Goal: Transaction & Acquisition: Purchase product/service

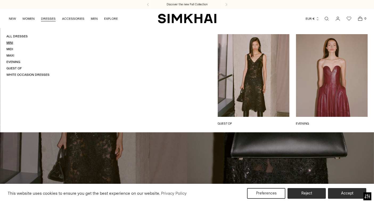
click at [12, 43] on link "Mini" at bounding box center [9, 43] width 7 height 4
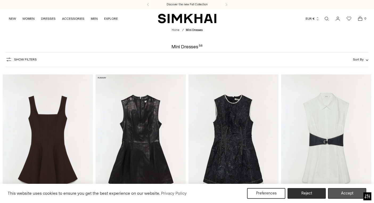
click at [342, 191] on button "Accept" at bounding box center [347, 193] width 38 height 11
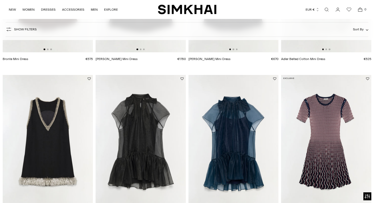
scroll to position [188, 0]
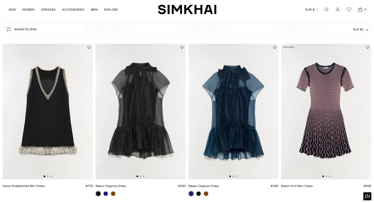
click at [244, 120] on img at bounding box center [233, 111] width 90 height 135
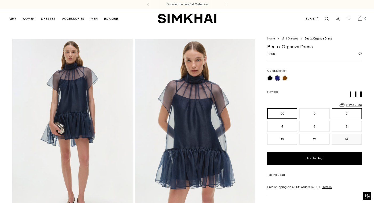
click at [352, 111] on button "2" at bounding box center [347, 113] width 30 height 11
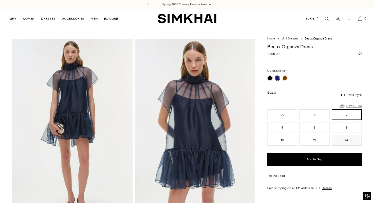
click at [354, 104] on link "Size Guide" at bounding box center [350, 105] width 23 height 7
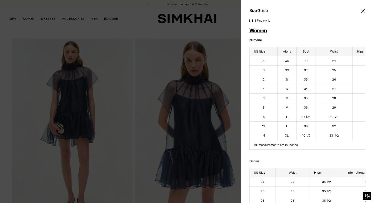
click at [366, 13] on div "Size Guide Women Numeric US Size Alpha Bust Waist Hips 00 XS 31 24 34 1/2 0 XS …" at bounding box center [307, 101] width 133 height 203
click at [362, 12] on icon "Close" at bounding box center [363, 11] width 4 height 4
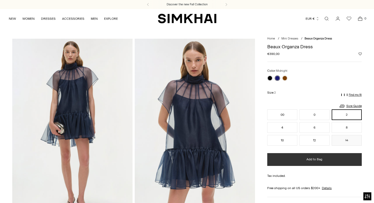
click at [315, 158] on span "Add to Bag" at bounding box center [314, 159] width 16 height 5
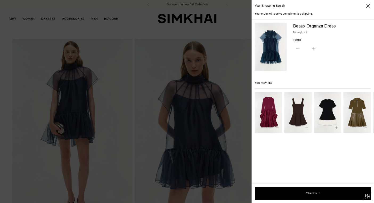
click at [221, 155] on div at bounding box center [187, 101] width 374 height 203
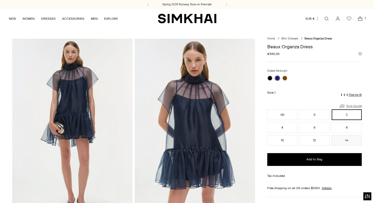
click at [348, 104] on link "Size Guide" at bounding box center [350, 105] width 23 height 7
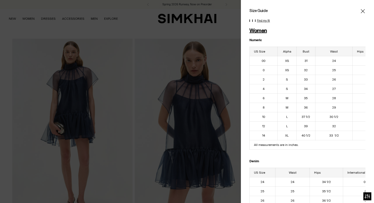
click at [364, 11] on icon "Close" at bounding box center [363, 11] width 4 height 5
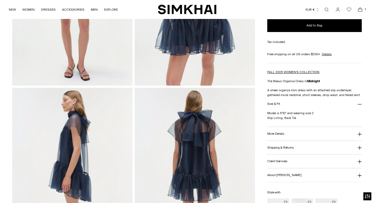
scroll to position [138, 0]
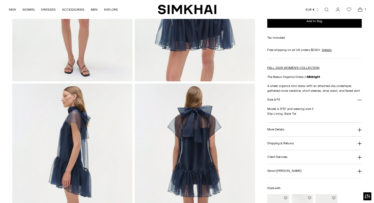
click at [359, 130] on icon at bounding box center [359, 129] width 4 height 4
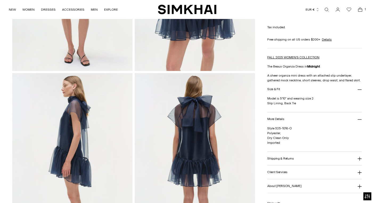
scroll to position [148, 0]
click at [359, 118] on icon at bounding box center [359, 119] width 4 height 4
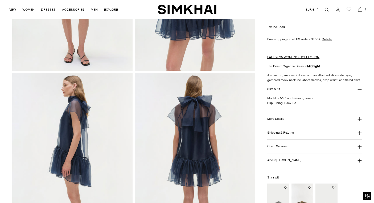
click at [361, 131] on icon at bounding box center [359, 132] width 4 height 4
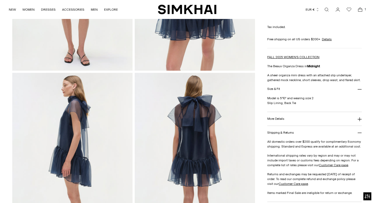
scroll to position [158, 0]
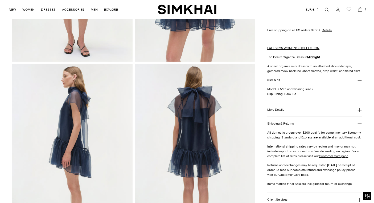
click at [358, 128] on button "Shipping & Returns" at bounding box center [314, 124] width 94 height 14
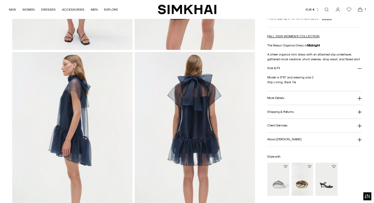
scroll to position [173, 0]
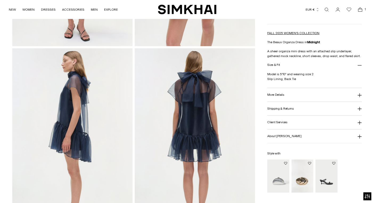
click at [360, 124] on icon at bounding box center [359, 122] width 4 height 4
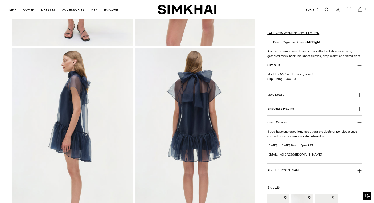
click at [359, 123] on icon at bounding box center [359, 122] width 4 height 4
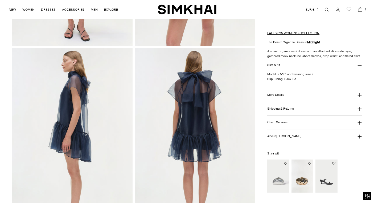
click at [357, 136] on icon at bounding box center [359, 136] width 4 height 4
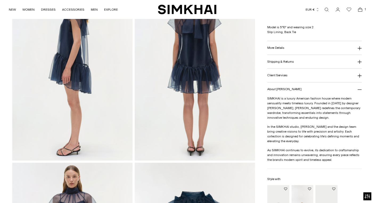
scroll to position [243, 0]
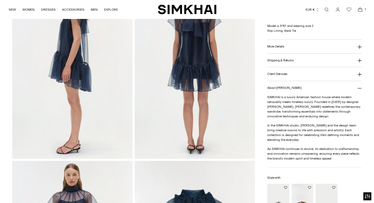
click at [361, 87] on icon at bounding box center [359, 88] width 4 height 4
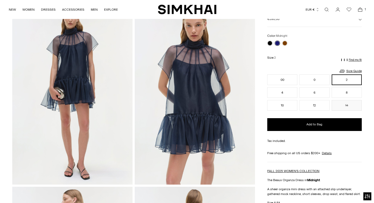
scroll to position [35, 0]
click at [199, 87] on img at bounding box center [195, 93] width 120 height 180
click at [354, 72] on link "Size Guide" at bounding box center [350, 70] width 23 height 7
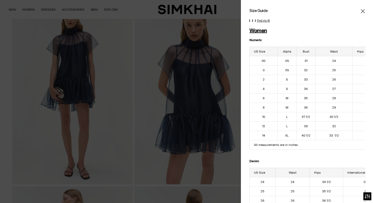
click at [365, 11] on icon "Close" at bounding box center [363, 11] width 4 height 5
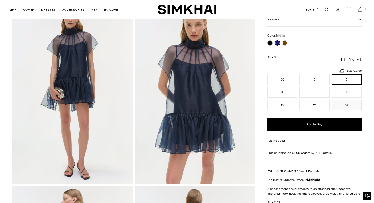
click at [357, 10] on icon "Open cart modal" at bounding box center [359, 9] width 7 height 5
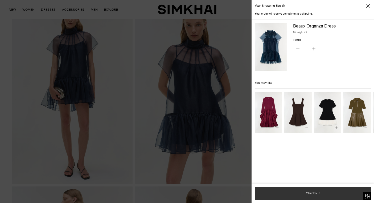
click at [318, 194] on button "Checkout" at bounding box center [313, 193] width 116 height 13
